Goal: Check status: Check status

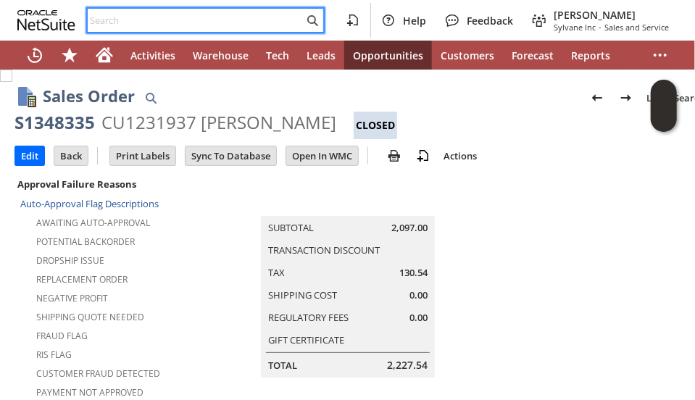
click at [186, 23] on input "text" at bounding box center [196, 20] width 216 height 17
paste input "SY68B0AFA0E9E39"
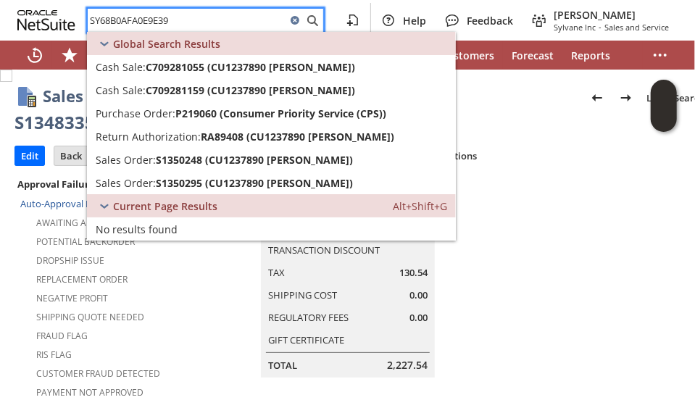
type input "SY68B0AFA0E9E39"
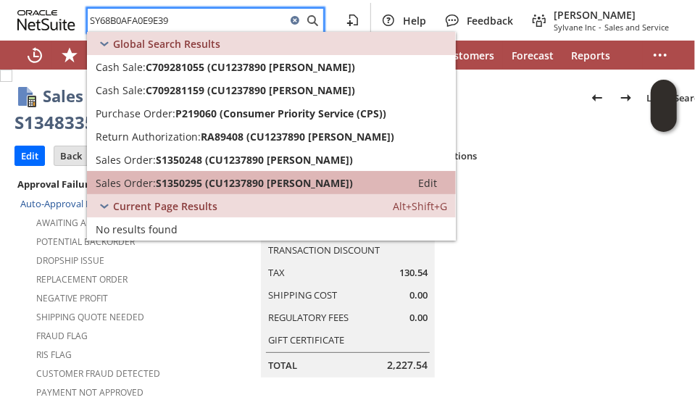
click at [213, 185] on span "S1350295 (CU1237890 Elizabeth Erickson)" at bounding box center [254, 183] width 197 height 14
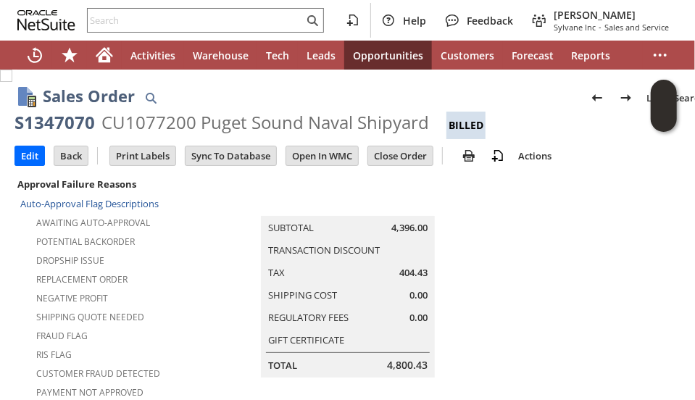
click at [163, 22] on input "text" at bounding box center [196, 20] width 216 height 17
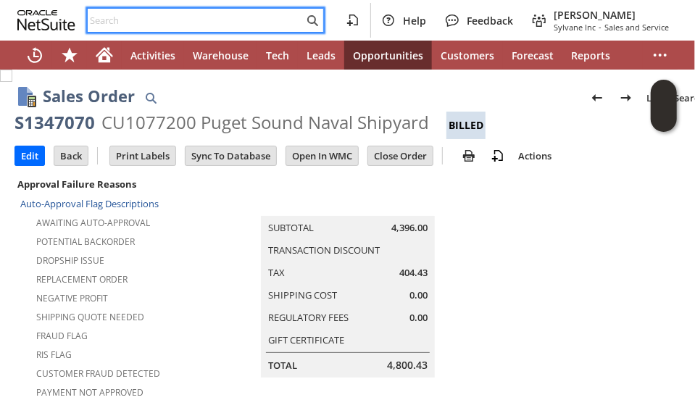
paste input "SY68B0AFA0E9E39"
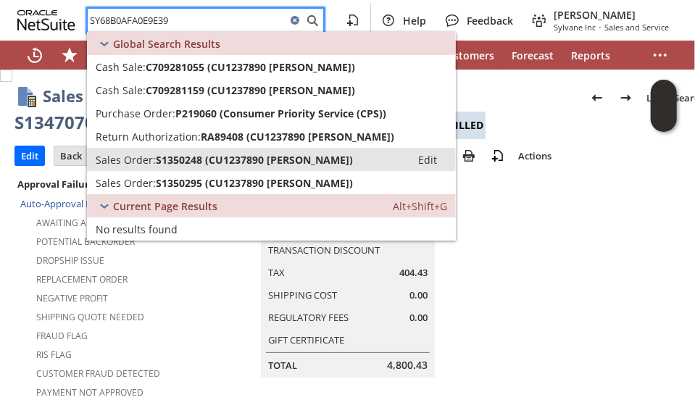
type input "SY68B0AFA0E9E39"
click at [208, 160] on span "S1350248 (CU1237890 [PERSON_NAME])" at bounding box center [254, 160] width 197 height 14
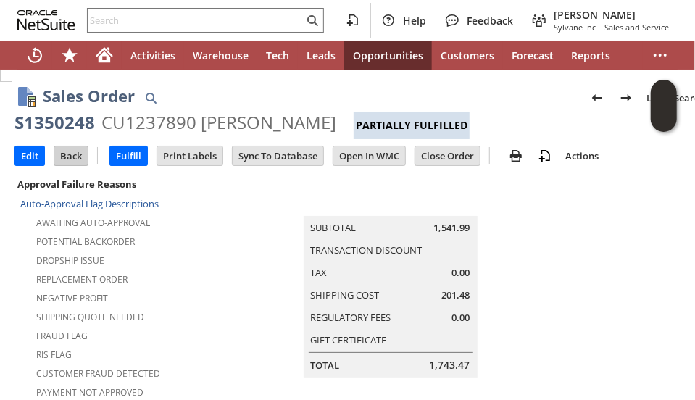
click at [67, 149] on input "Back" at bounding box center [70, 155] width 33 height 19
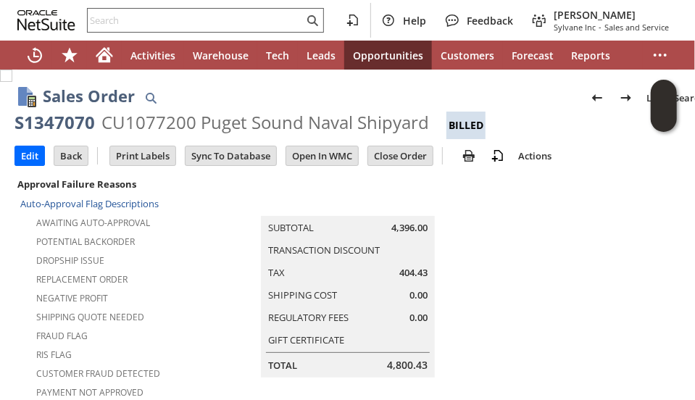
click at [133, 27] on input "text" at bounding box center [196, 20] width 216 height 17
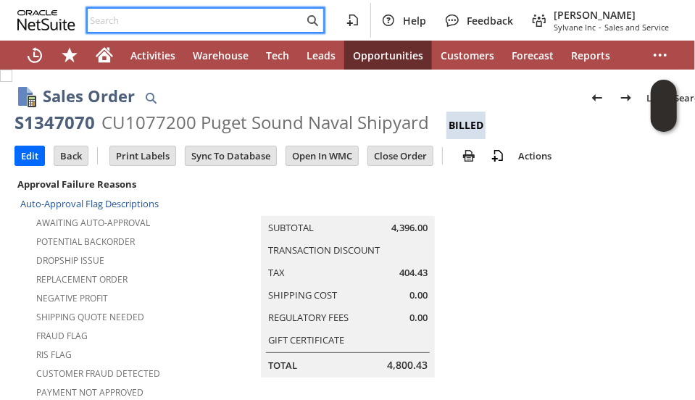
paste input "SY68B0AFA0E9E39"
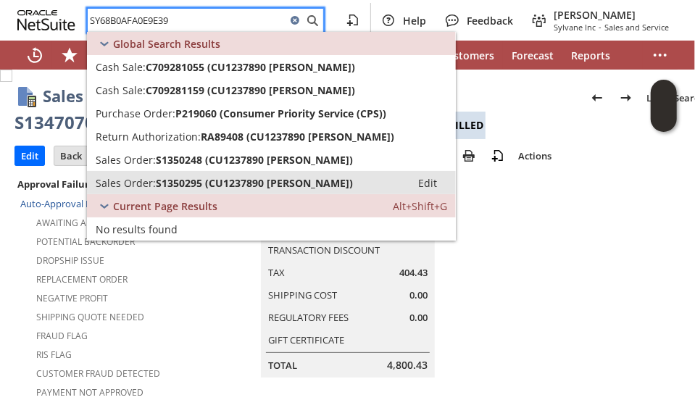
type input "SY68B0AFA0E9E39"
click at [291, 178] on span "S1350295 (CU1237890 [PERSON_NAME])" at bounding box center [254, 183] width 197 height 14
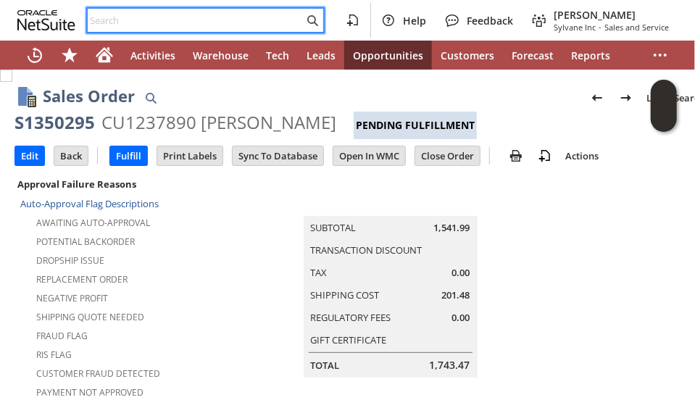
click at [169, 17] on input "text" at bounding box center [196, 20] width 216 height 17
paste input "SY68B0AFA0E9E39"
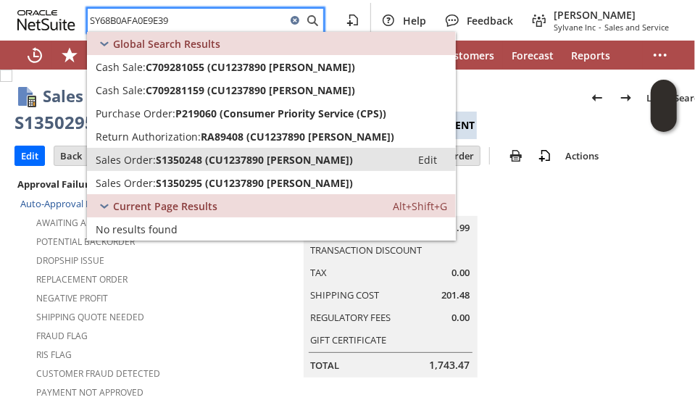
type input "SY68B0AFA0E9E39"
click at [188, 159] on span "S1350248 (CU1237890 Elizabeth Erickson)" at bounding box center [254, 160] width 197 height 14
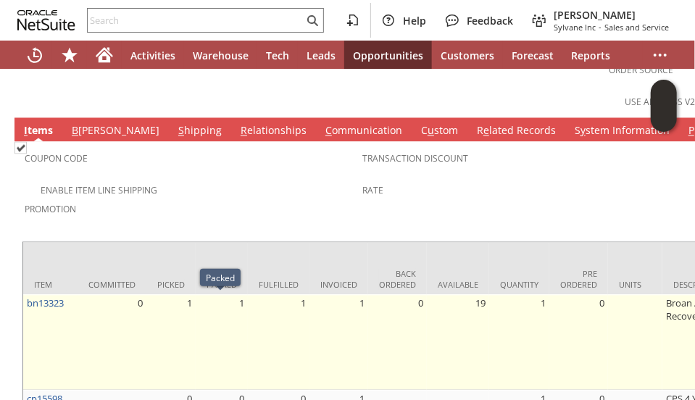
scroll to position [1087, 0]
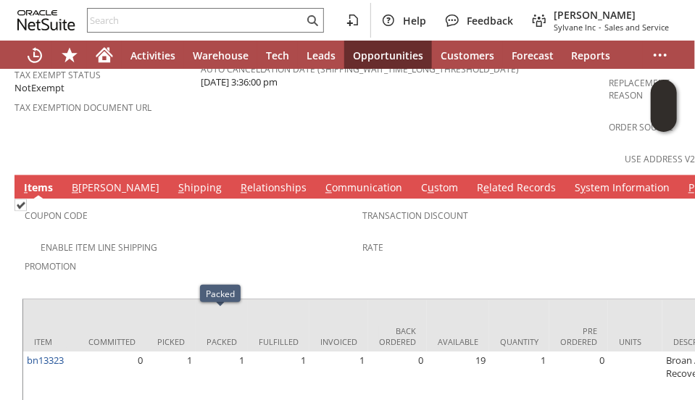
click at [175, 181] on link "S hipping" at bounding box center [200, 189] width 51 height 16
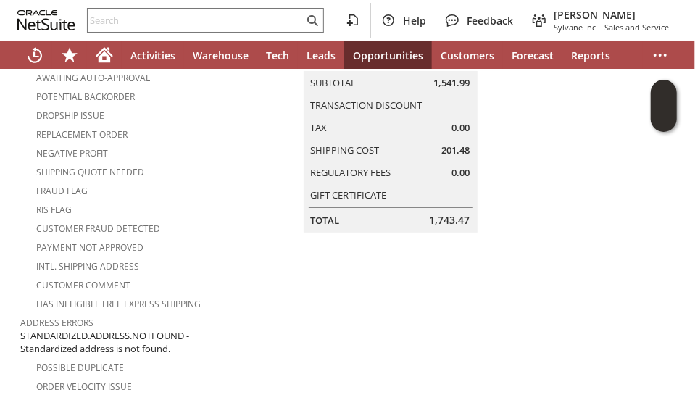
scroll to position [0, 0]
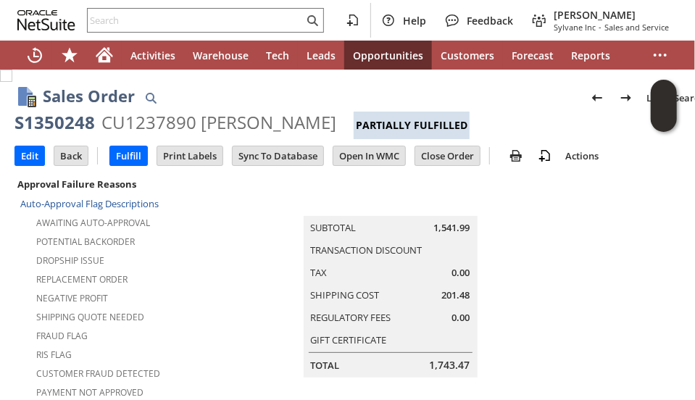
click at [74, 125] on div "S1350248" at bounding box center [54, 122] width 80 height 23
copy div "S1350248"
click at [72, 157] on input "Back" at bounding box center [70, 155] width 33 height 19
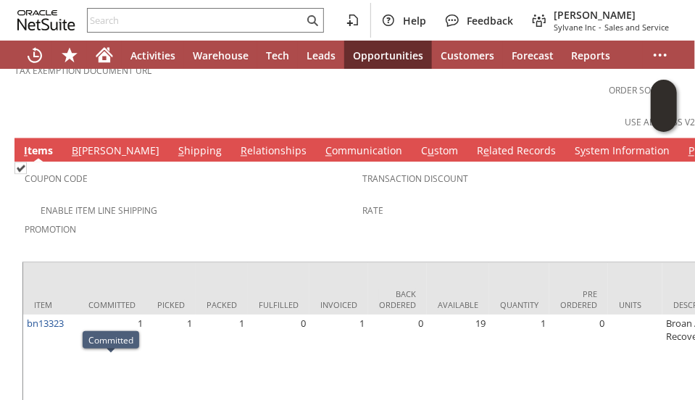
scroll to position [1087, 0]
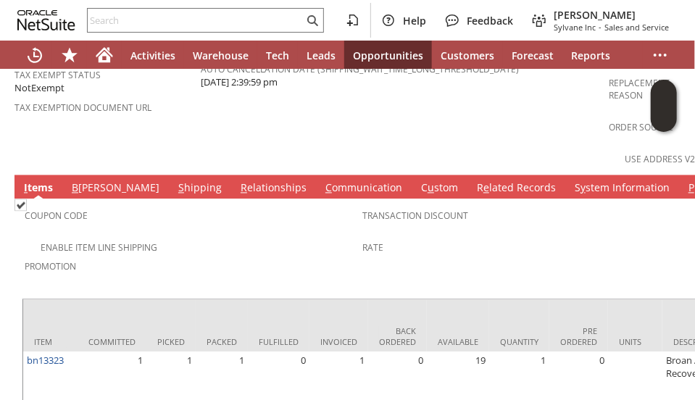
click at [175, 181] on link "S hipping" at bounding box center [200, 189] width 51 height 16
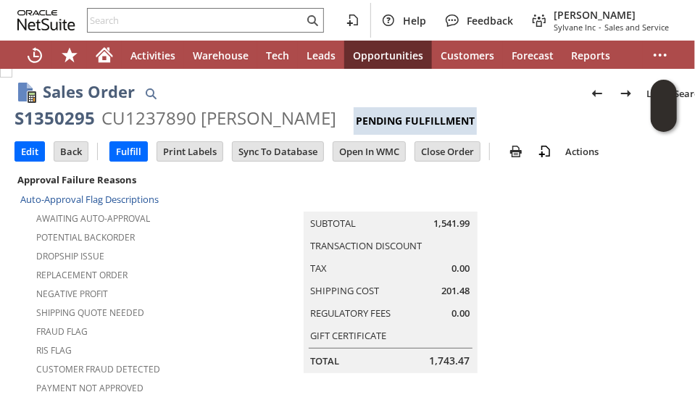
scroll to position [0, 0]
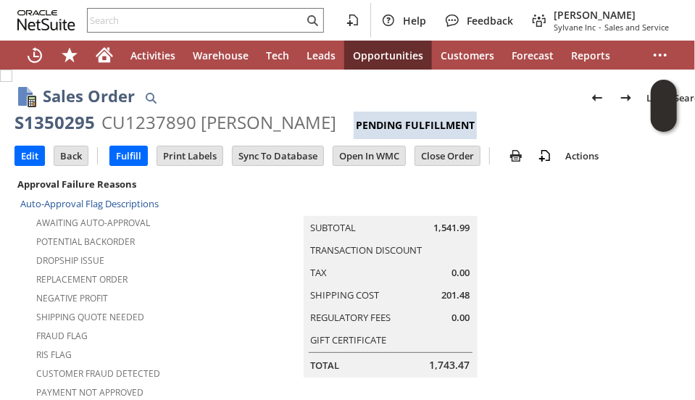
click at [64, 122] on div "S1350295" at bounding box center [54, 122] width 80 height 23
copy div "S1350295"
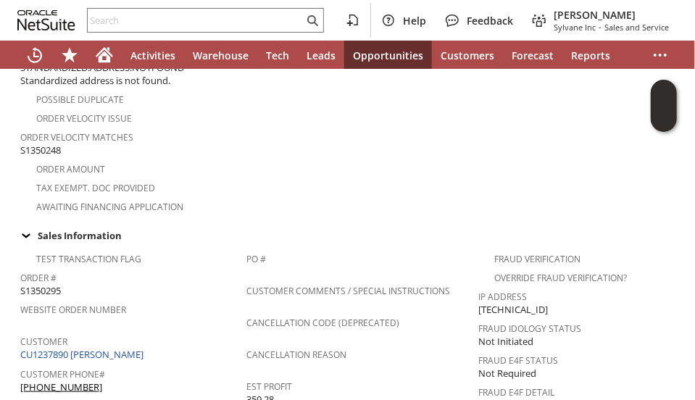
scroll to position [290, 0]
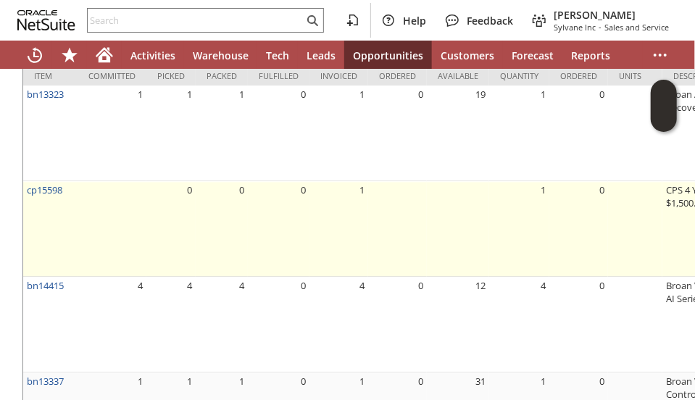
scroll to position [1377, 0]
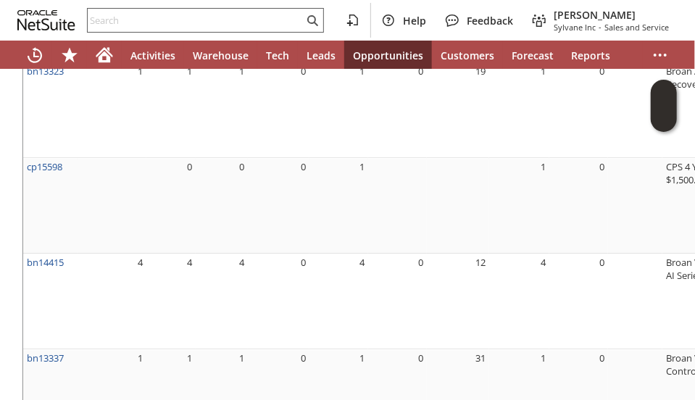
click at [188, 18] on input "text" at bounding box center [196, 20] width 216 height 17
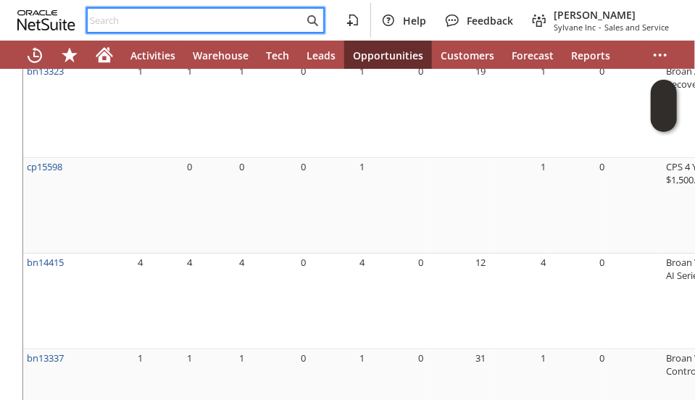
paste input "SY68B07C192CA37"
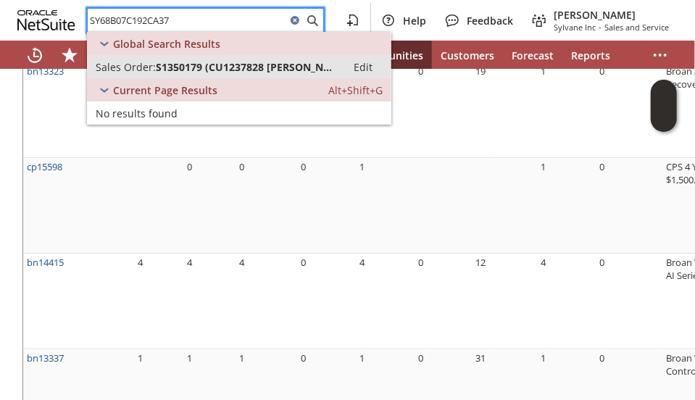
type input "SY68B07C192CA37"
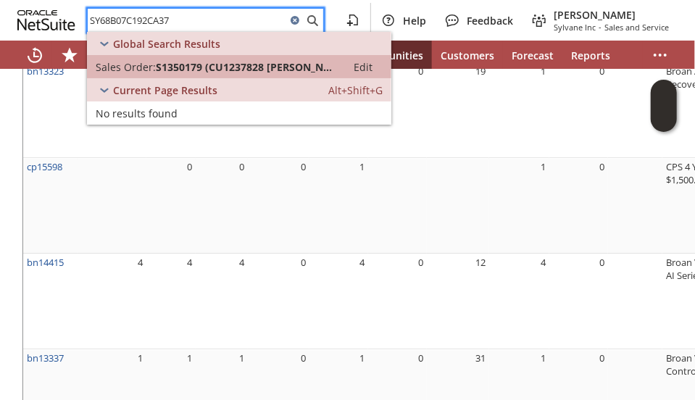
click at [193, 64] on span "S1350179 (CU1237828 [PERSON_NAME])" at bounding box center [247, 67] width 182 height 14
